Goal: Information Seeking & Learning: Find specific page/section

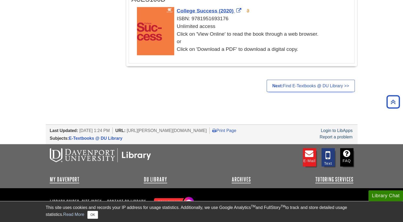
scroll to position [1113, 0]
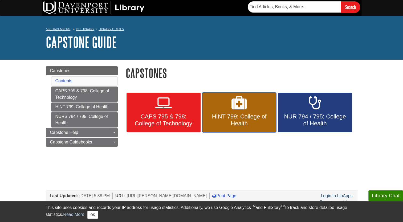
click at [229, 120] on span "HINT 799: College of Health" at bounding box center [239, 120] width 66 height 14
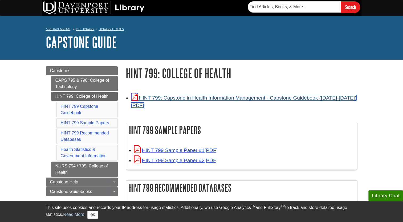
click at [236, 99] on link "HINT 799: Capstone in Health Information Management - Capstone Guidebook (2023-…" at bounding box center [244, 101] width 226 height 13
